Goal: Task Accomplishment & Management: Manage account settings

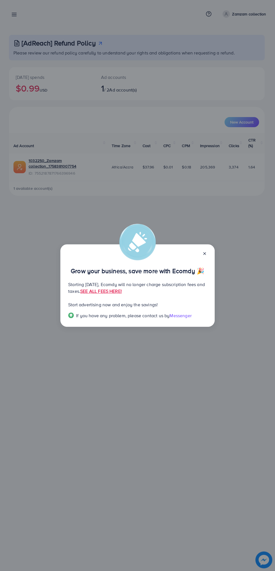
click at [205, 254] on line at bounding box center [205, 254] width 2 height 2
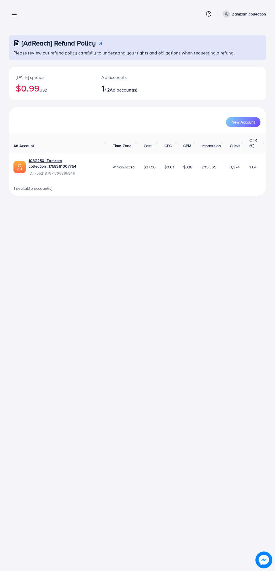
click at [236, 16] on p "Zamzam collection" at bounding box center [249, 14] width 34 height 7
click at [194, 230] on div "Overview Help Center Contact Support Term and policy About Us Zamzam collection…" at bounding box center [137, 285] width 275 height 571
click at [14, 16] on line at bounding box center [14, 16] width 4 height 0
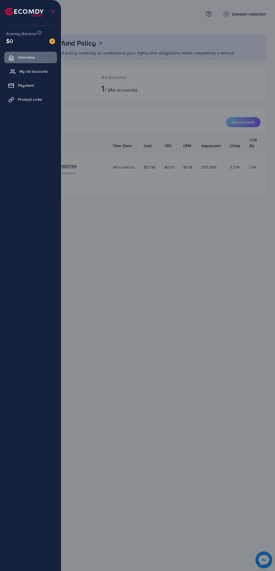
click at [41, 73] on span "My ad accounts" at bounding box center [33, 72] width 29 height 6
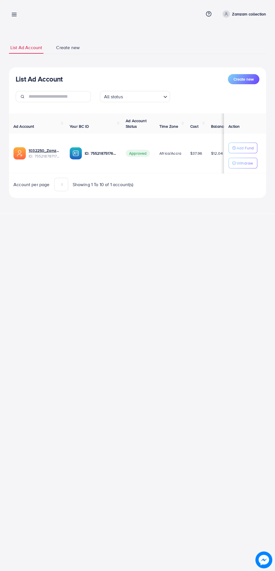
scroll to position [0, 6]
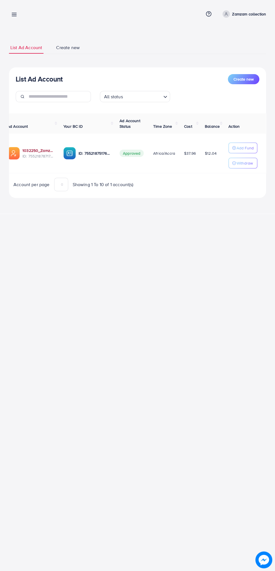
click at [41, 148] on link "1032250_Zamzam collection_1758381007754" at bounding box center [38, 151] width 32 height 6
